Goal: Information Seeking & Learning: Learn about a topic

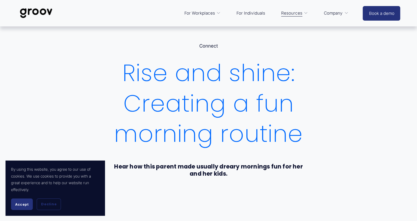
click at [23, 208] on button "Accept" at bounding box center [22, 205] width 22 height 12
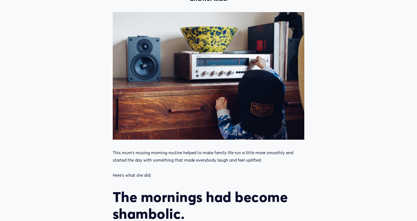
scroll to position [248, 0]
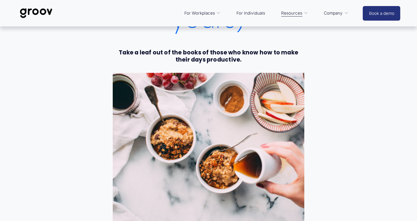
scroll to position [193, 0]
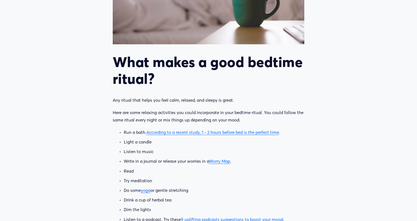
scroll to position [330, 0]
